Goal: Information Seeking & Learning: Learn about a topic

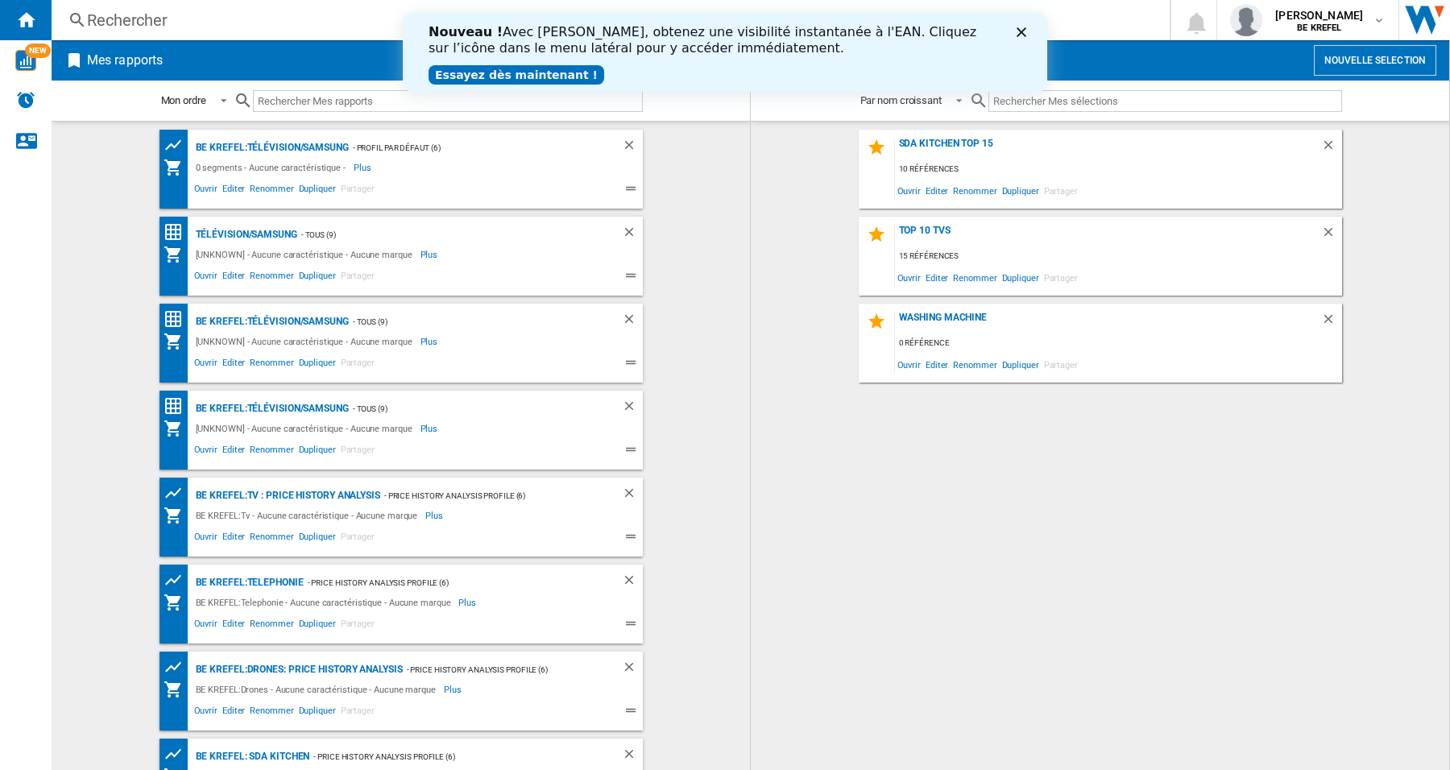
click at [1026, 27] on icon "Fermer" at bounding box center [1022, 32] width 10 height 10
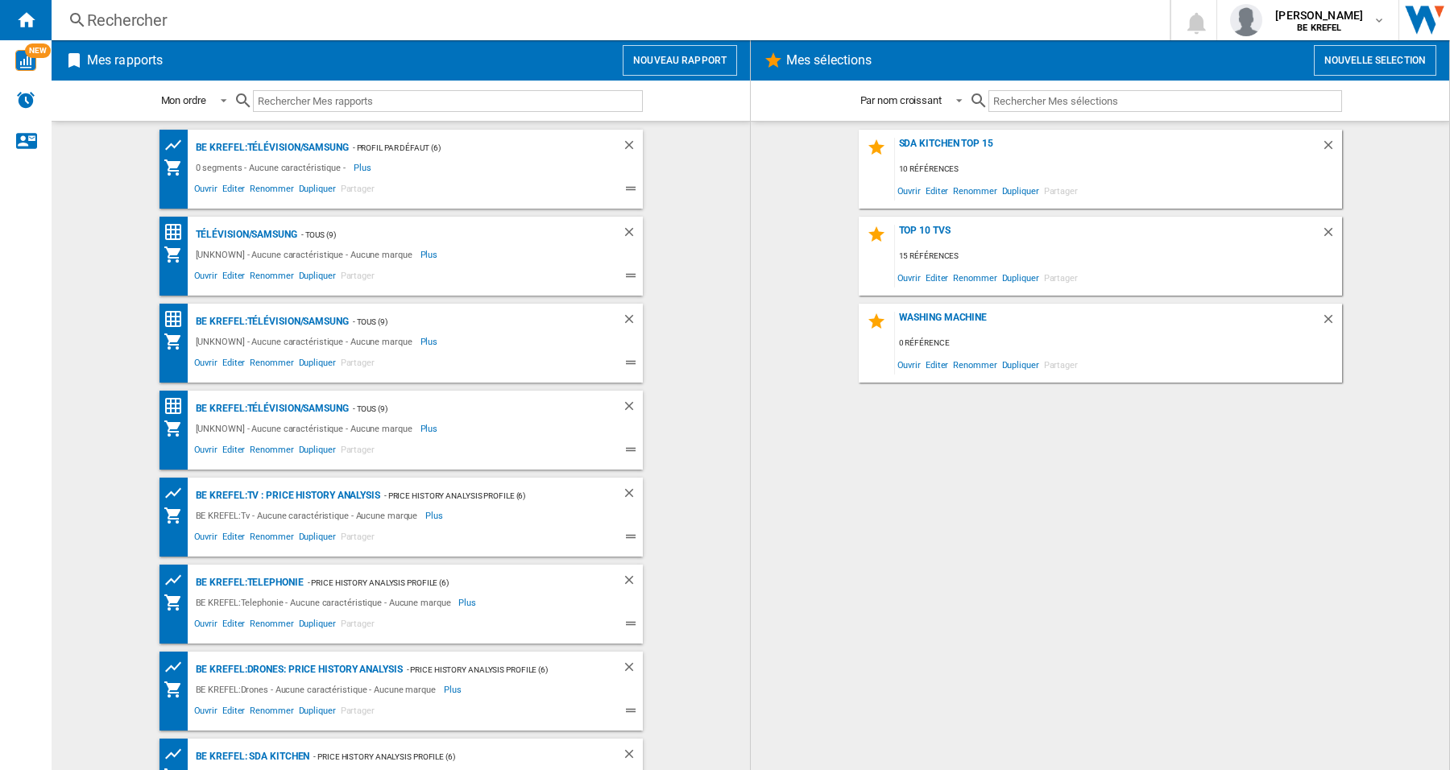
click at [209, 13] on div "Rechercher" at bounding box center [607, 20] width 1041 height 23
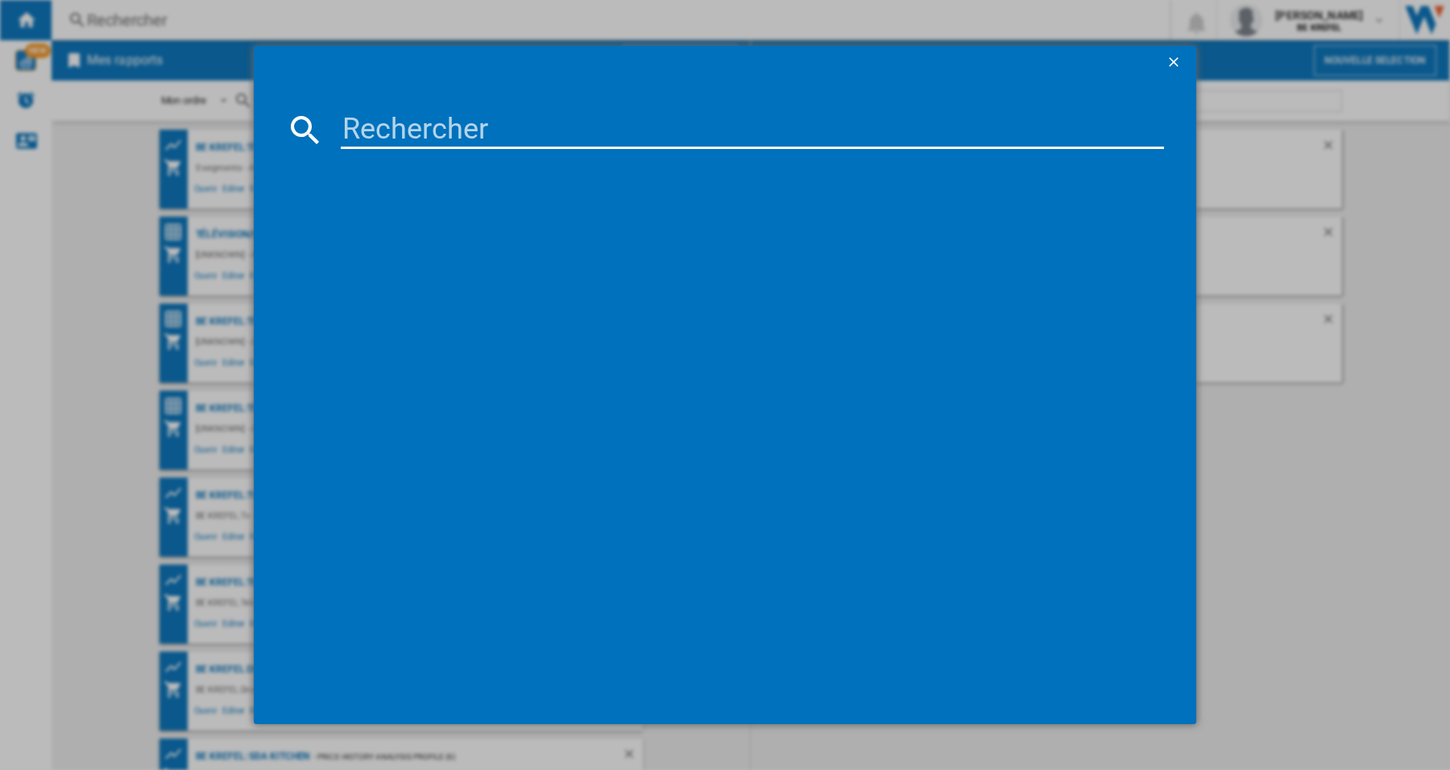
click at [401, 129] on input at bounding box center [752, 129] width 823 height 39
paste input "12007552"
type input "12007552"
click at [408, 234] on div "AEG 5000 SURROUNDCOOK TA5PB53FAB NOIR" at bounding box center [736, 234] width 807 height 16
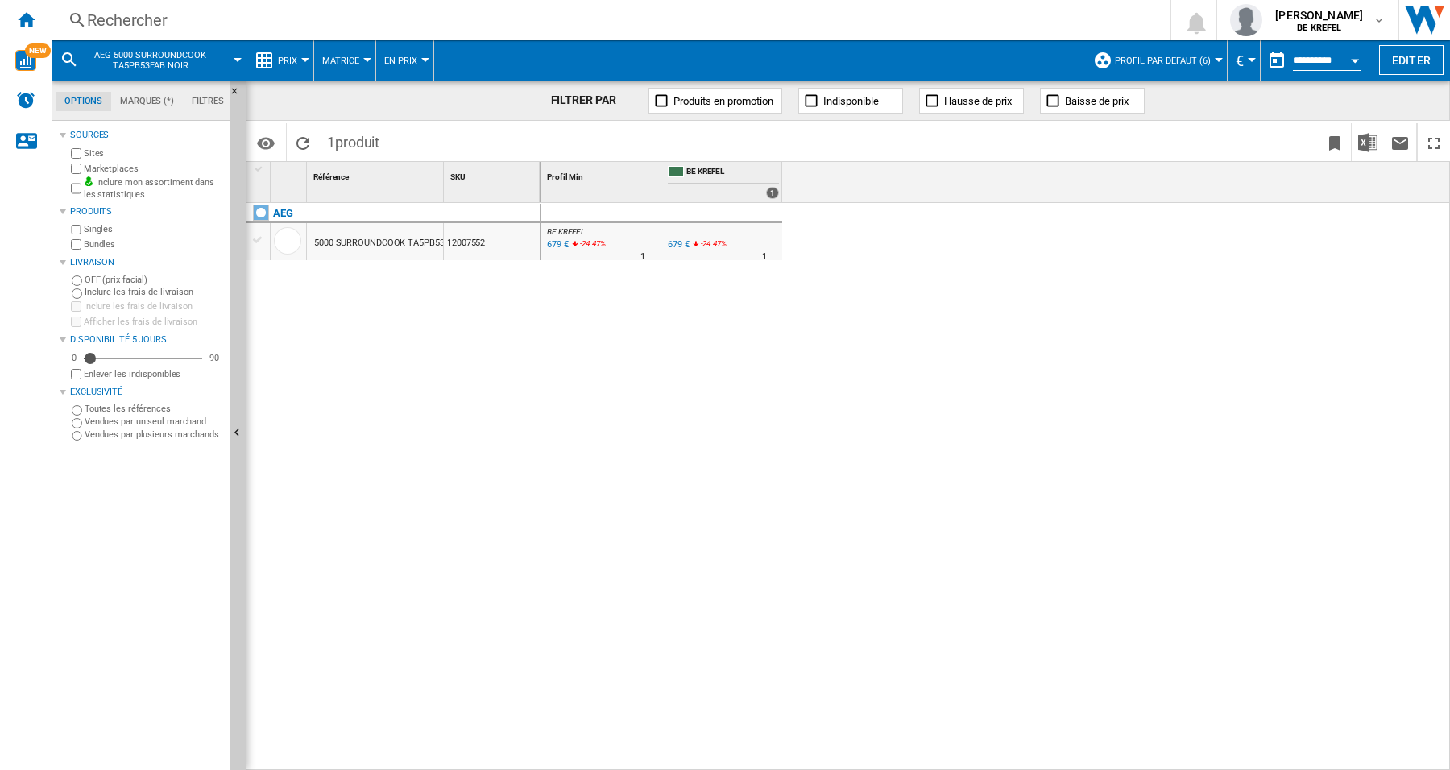
click at [307, 59] on div at bounding box center [305, 60] width 8 height 4
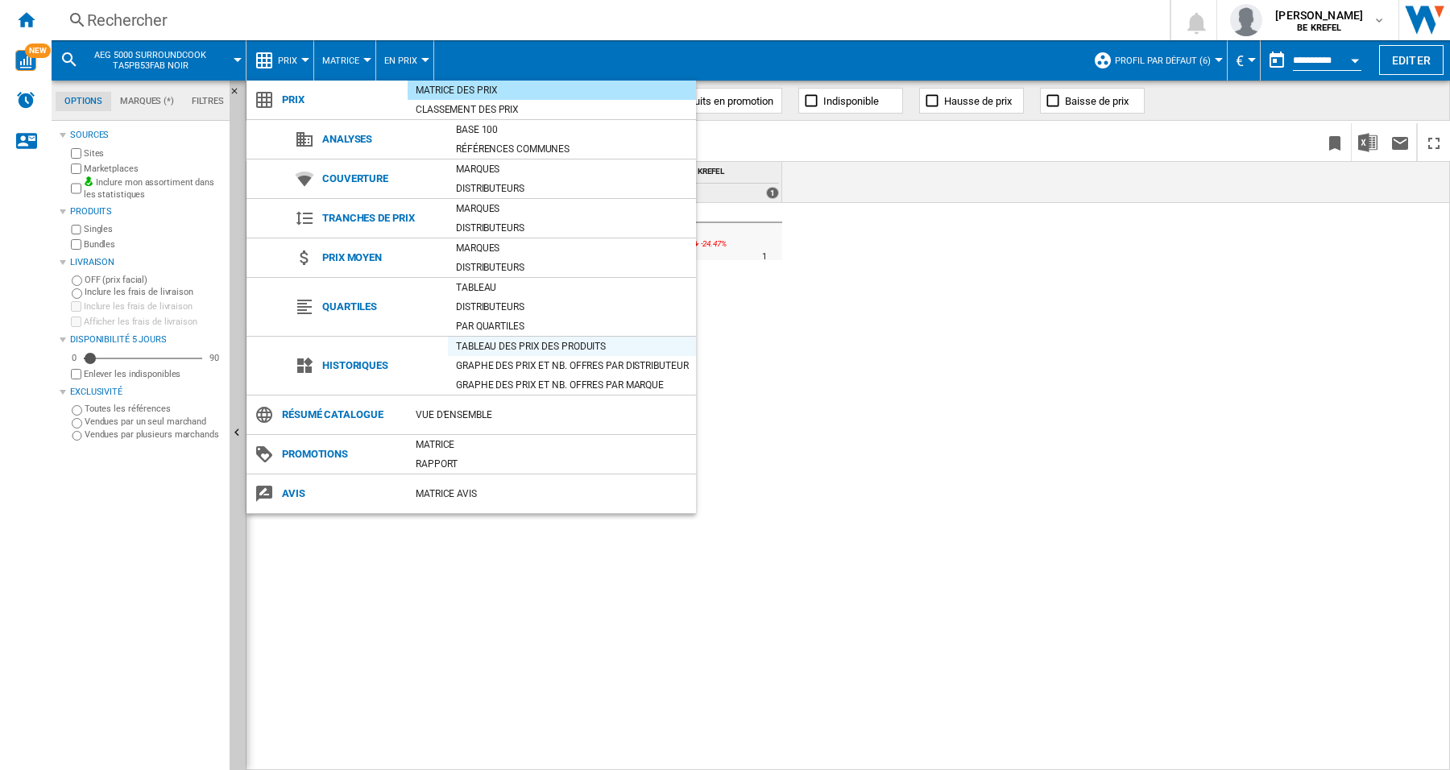
click at [517, 345] on div "Tableau des prix des produits" at bounding box center [572, 346] width 248 height 16
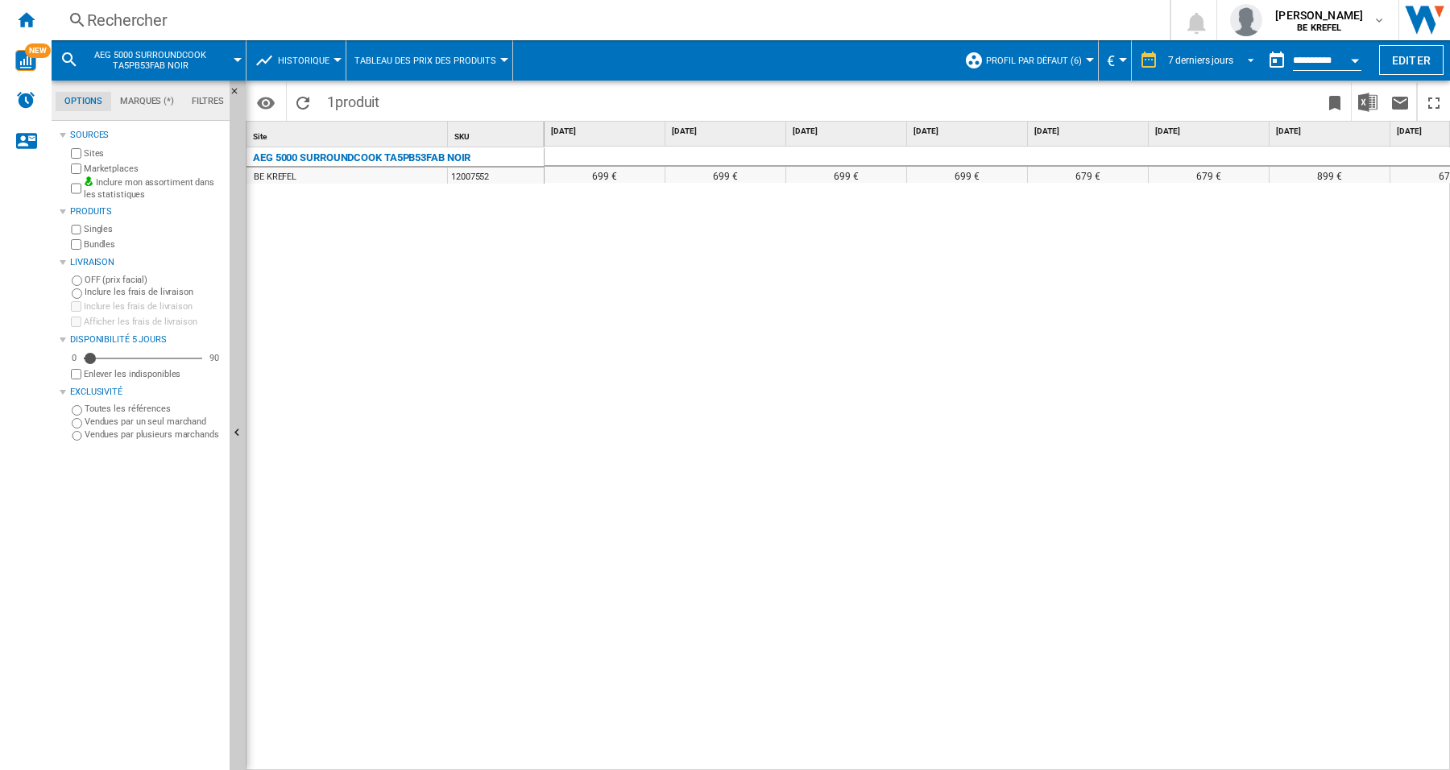
click at [1245, 61] on span "REPORTS.WIZARD.STEPS.REPORT.STEPS.REPORT_OPTIONS.PERIOD: 7 derniers jours" at bounding box center [1246, 59] width 19 height 15
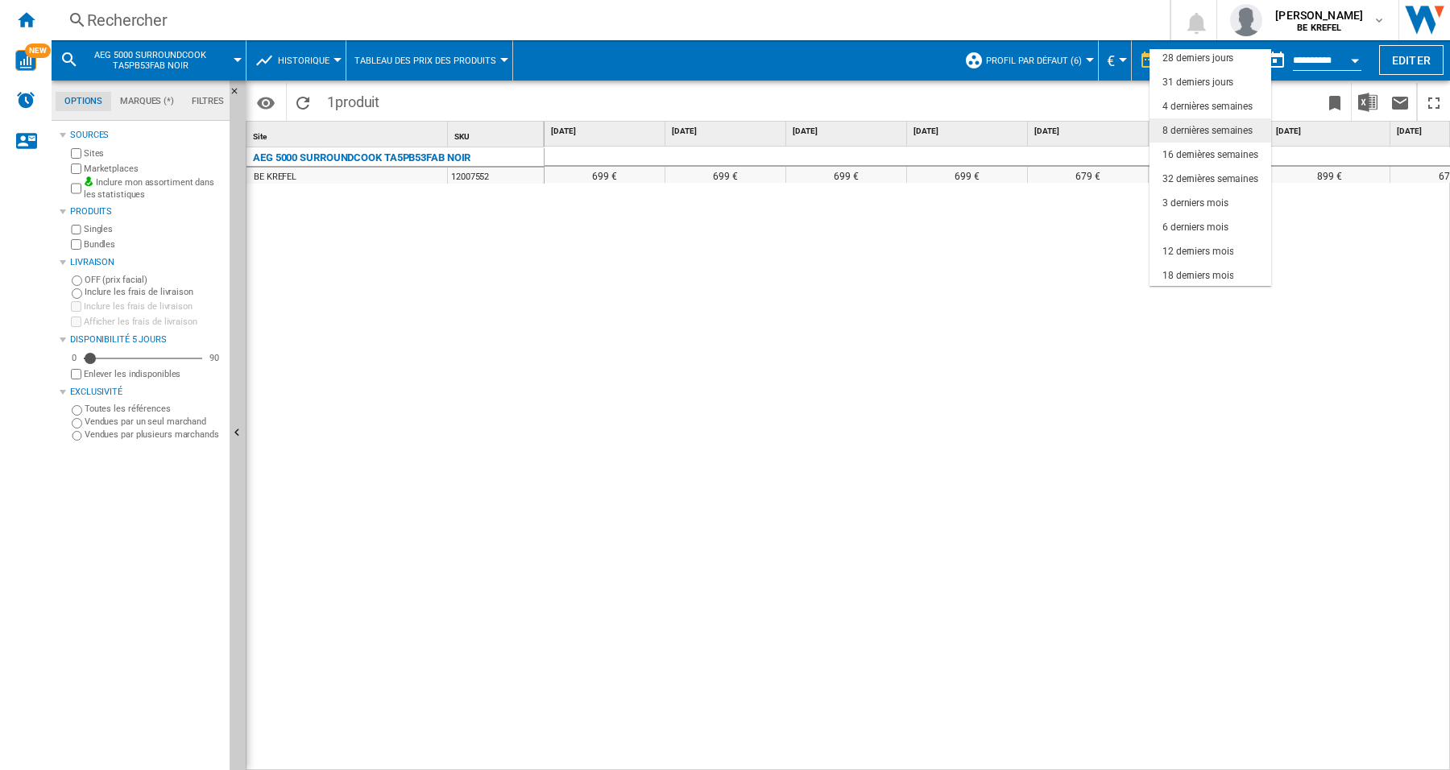
scroll to position [101, 0]
click at [1213, 197] on div "3 derniers mois" at bounding box center [1196, 203] width 66 height 14
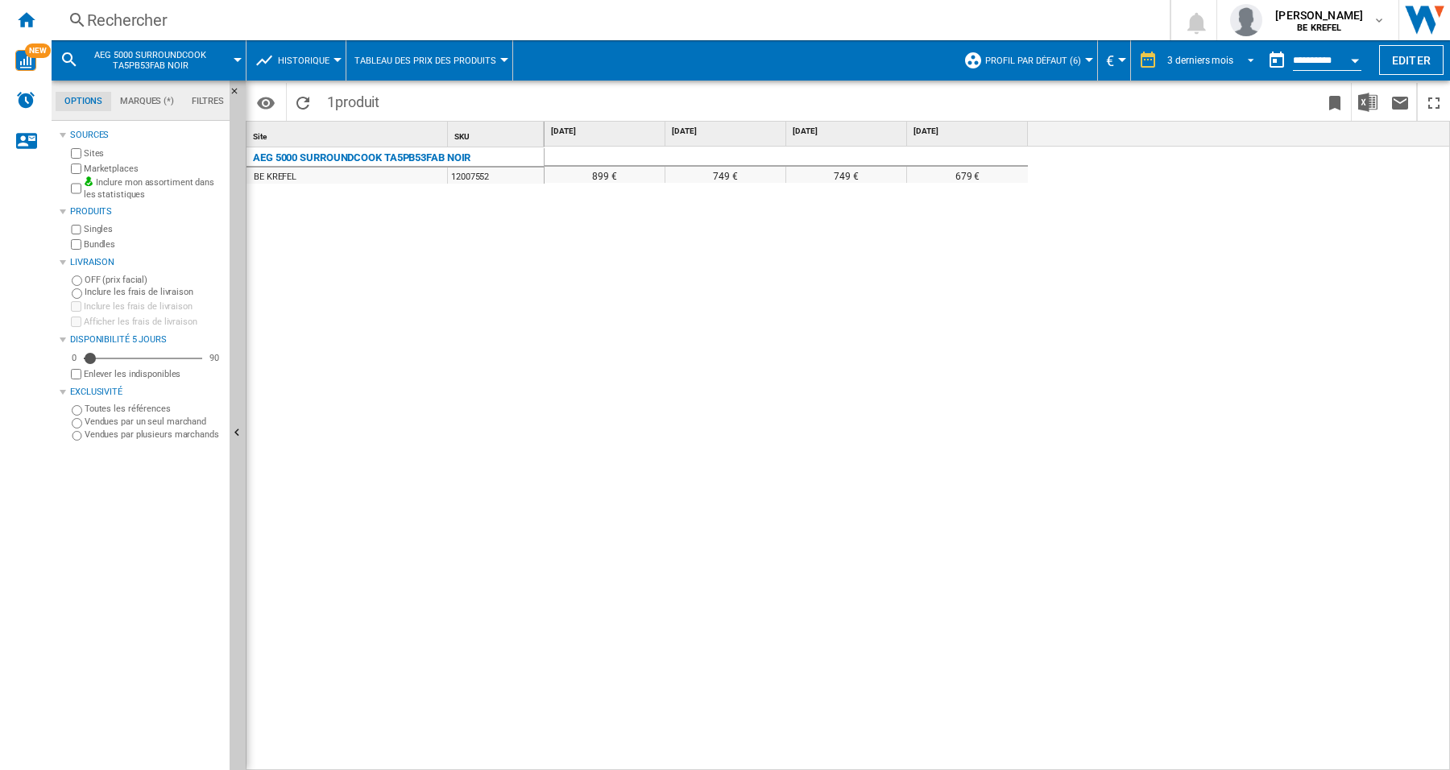
click at [1245, 62] on span "REPORTS.WIZARD.STEPS.REPORT.STEPS.REPORT_OPTIONS.PERIOD: 3 derniers mois" at bounding box center [1246, 59] width 19 height 15
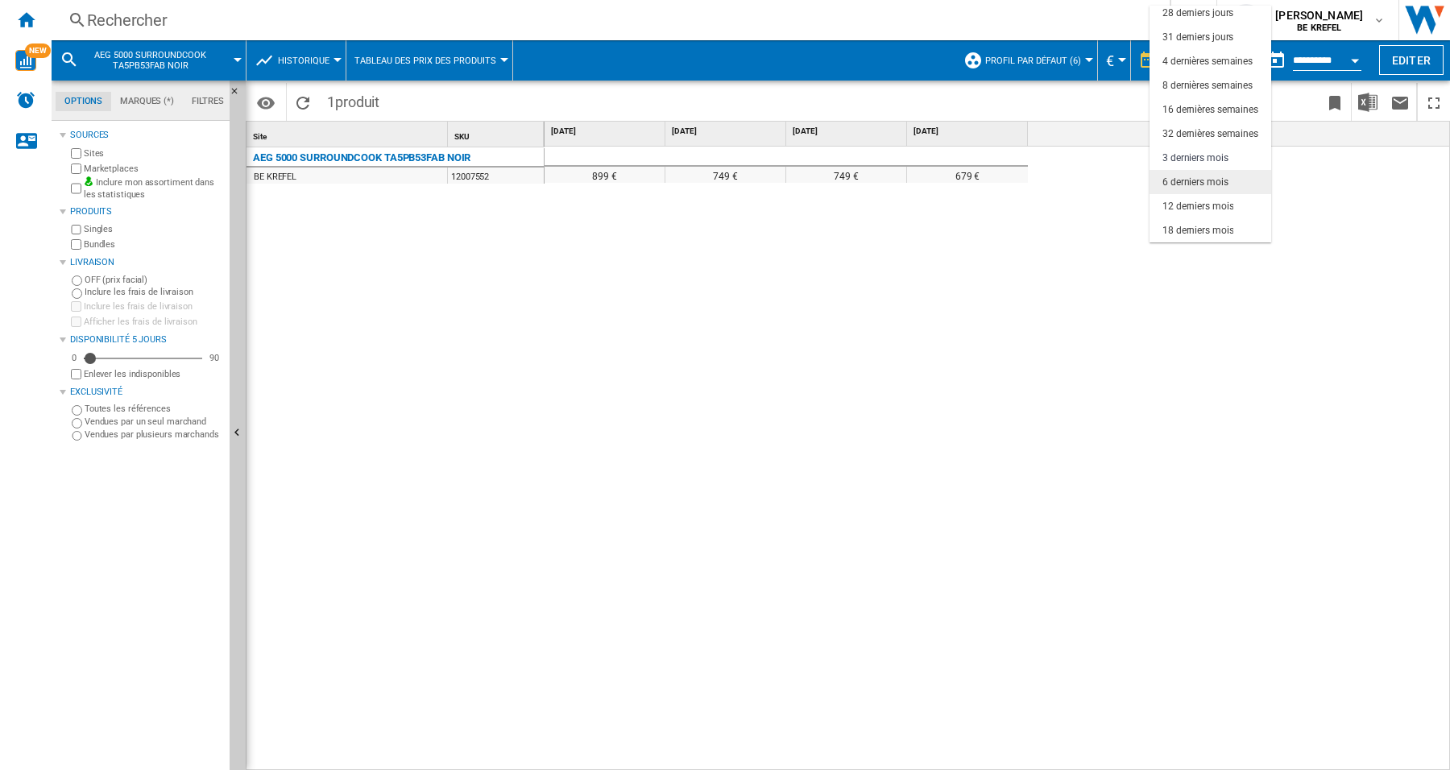
scroll to position [1, 0]
click at [1217, 204] on div "16 dernières semaines" at bounding box center [1211, 211] width 96 height 14
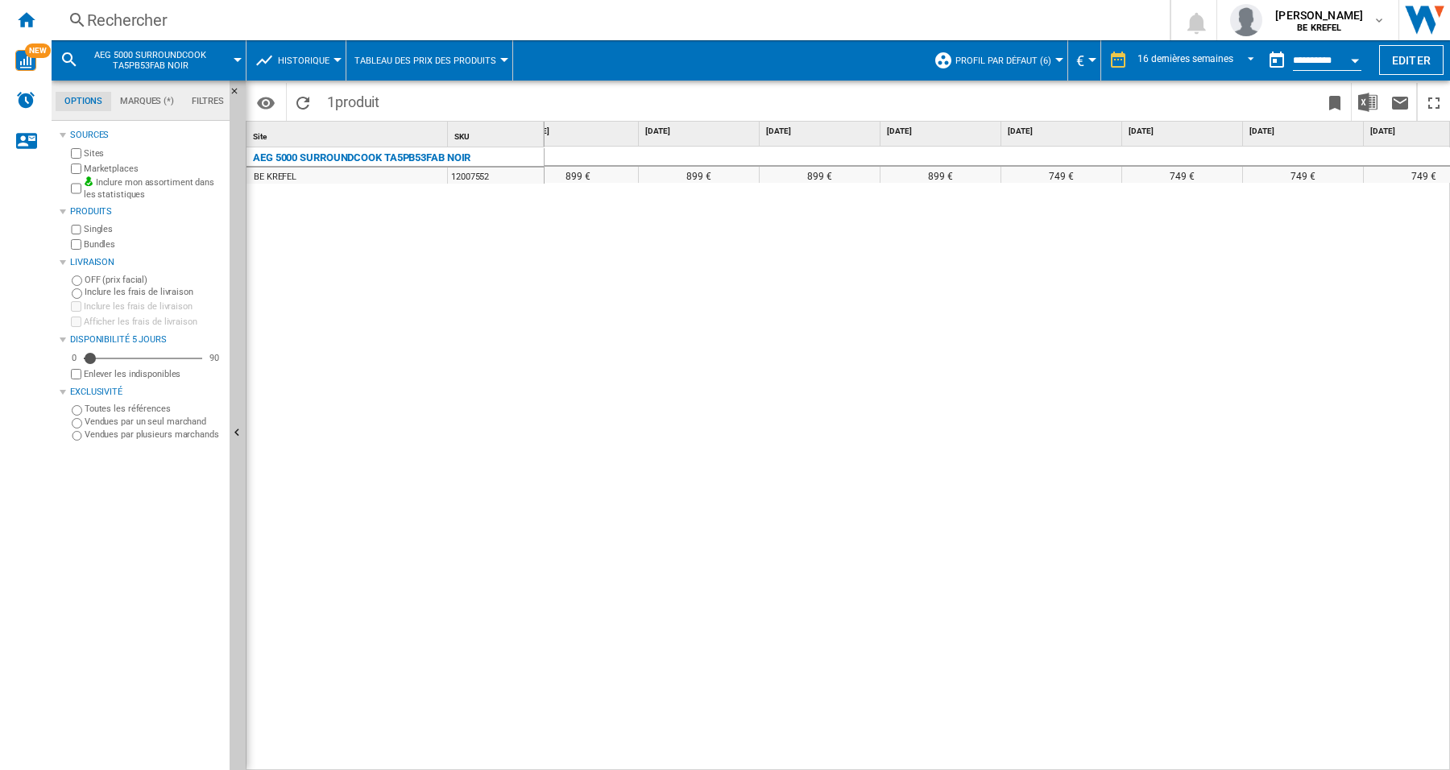
scroll to position [0, 191]
drag, startPoint x: 792, startPoint y: 759, endPoint x: 699, endPoint y: 760, distance: 93.5
click at [699, 760] on div "899 € 899 € 899 € 899 € 899 € 749 € 749 € 749 € 749 € 899 € 899 € 899 € 749 € 7…" at bounding box center [998, 459] width 906 height 625
click at [567, 350] on div "899 € 899 € 899 € 899 € 899 € 749 € 749 € 749 € 749 € 899 € 899 € 899 € 749 € 7…" at bounding box center [998, 459] width 906 height 625
click at [147, 23] on div "Rechercher" at bounding box center [607, 20] width 1041 height 23
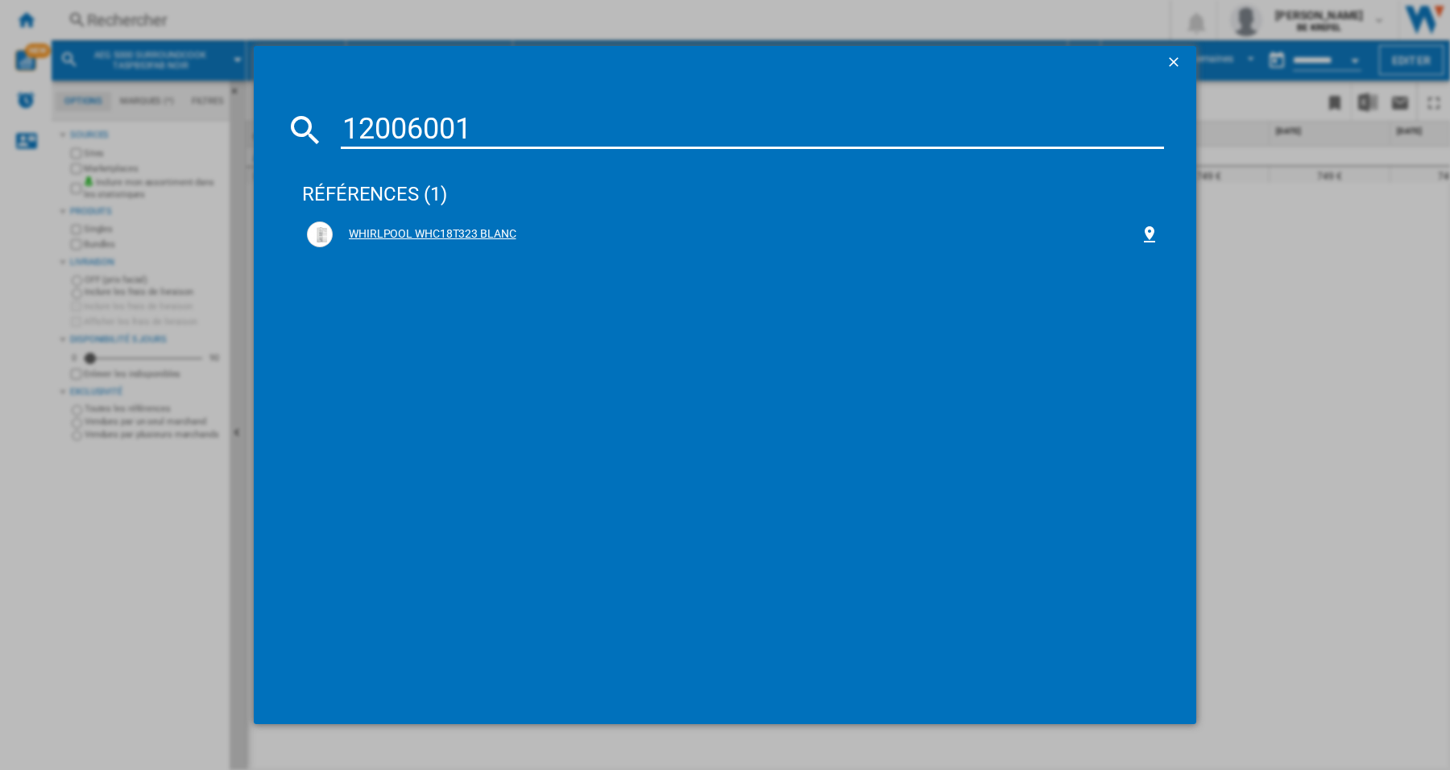
type input "12006001"
click at [445, 230] on div "WHIRLPOOL WHC18T323 BLANC" at bounding box center [736, 234] width 807 height 16
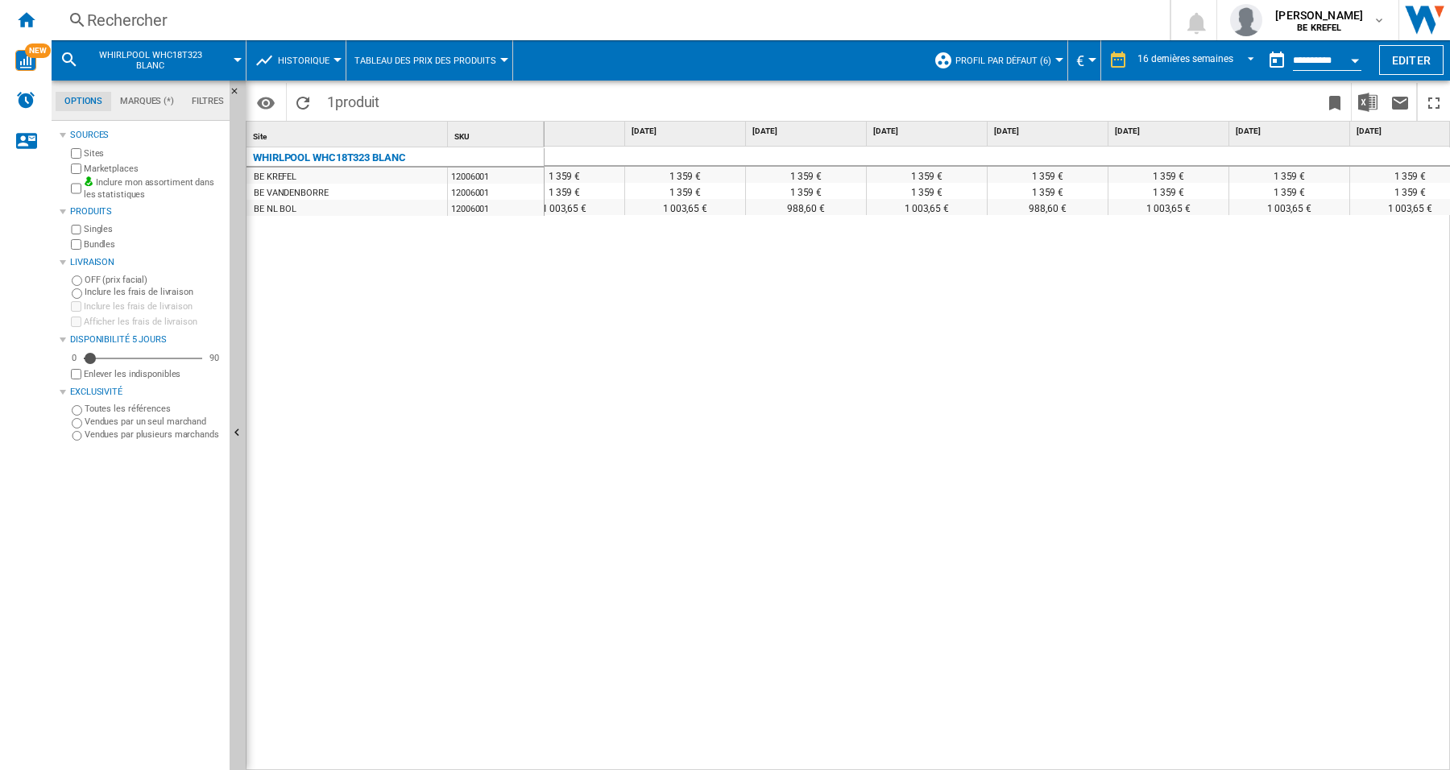
scroll to position [0, 552]
